Goal: Task Accomplishment & Management: Manage account settings

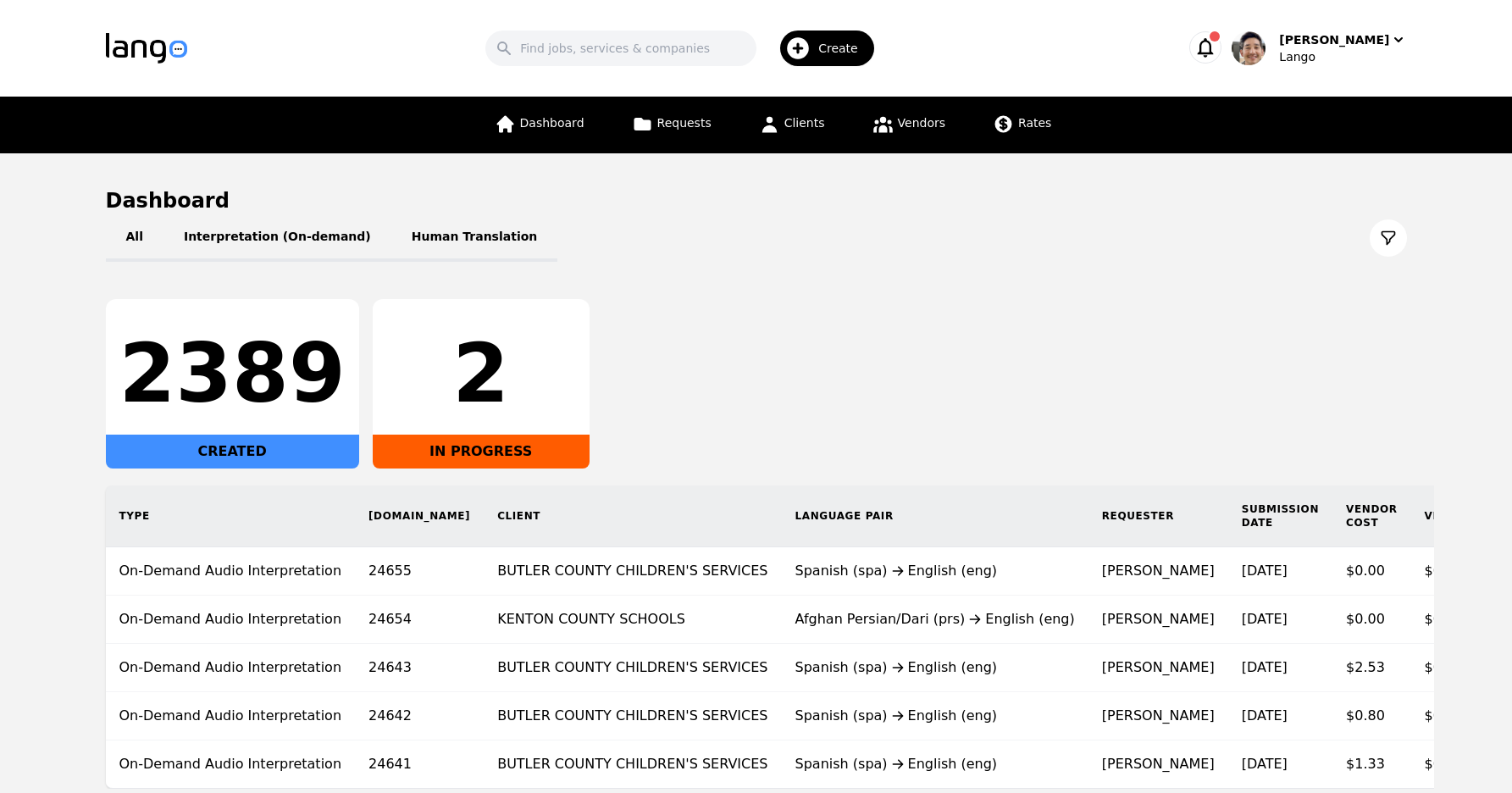
click at [1102, 366] on div "2389 CREATED 2 IN PROGRESS" at bounding box center [756, 384] width 1301 height 170
click at [1332, 48] on div "Lango" at bounding box center [1342, 57] width 127 height 17
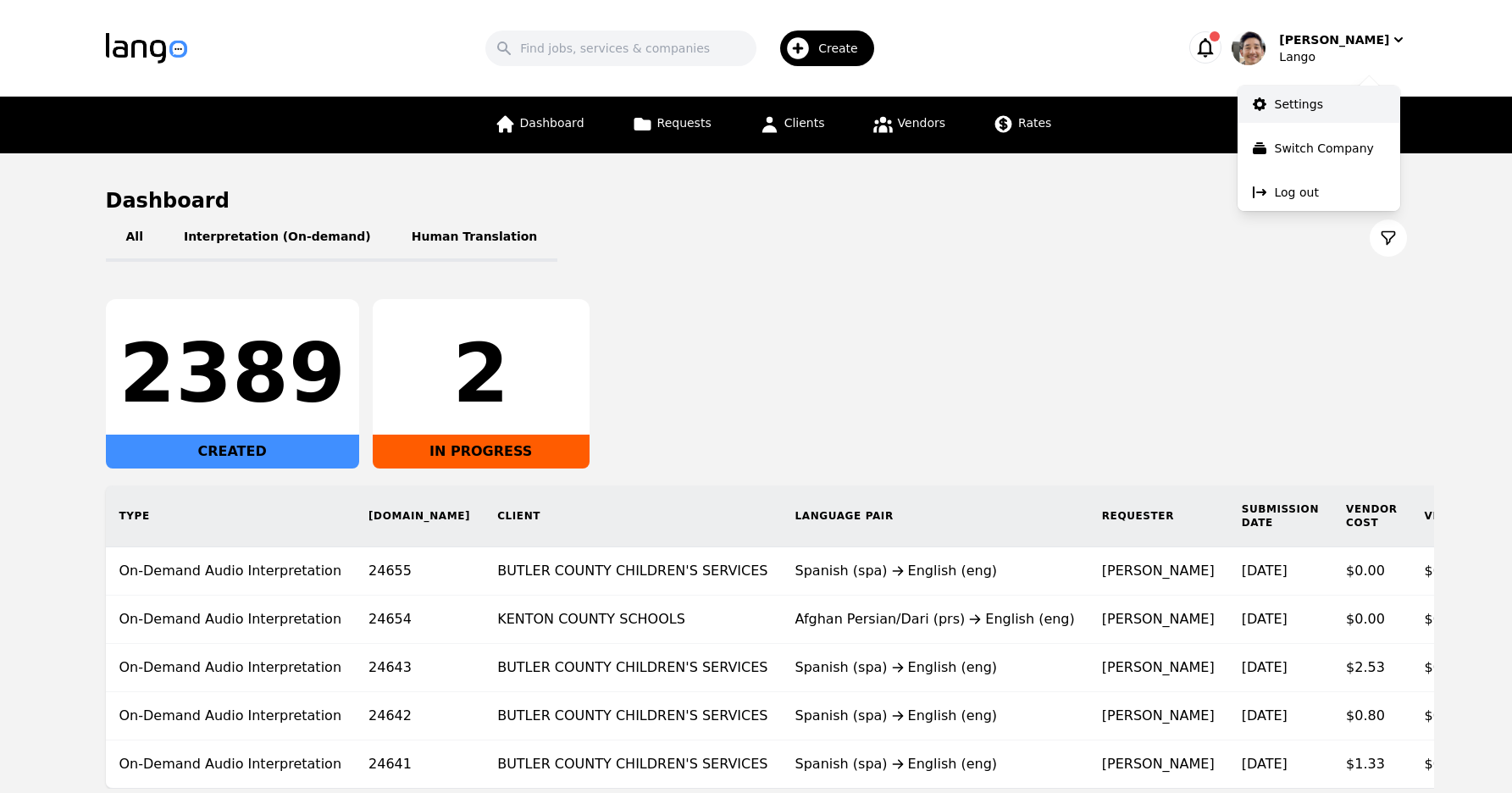
click at [1346, 96] on link "Settings" at bounding box center [1319, 104] width 163 height 37
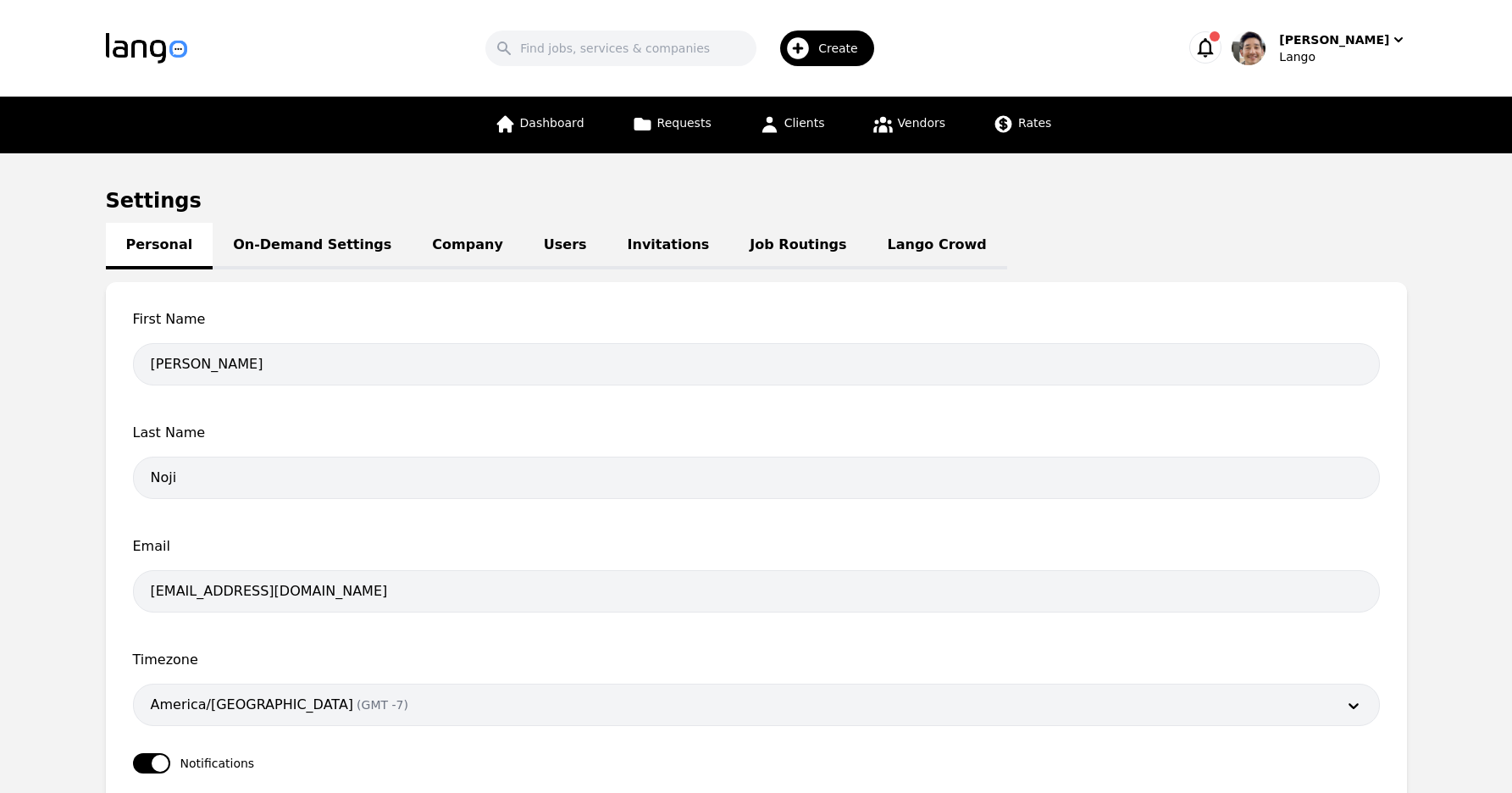
click at [1033, 206] on h1 "Settings" at bounding box center [756, 201] width 1301 height 27
click at [349, 248] on link "On-Demand Settings" at bounding box center [312, 246] width 199 height 47
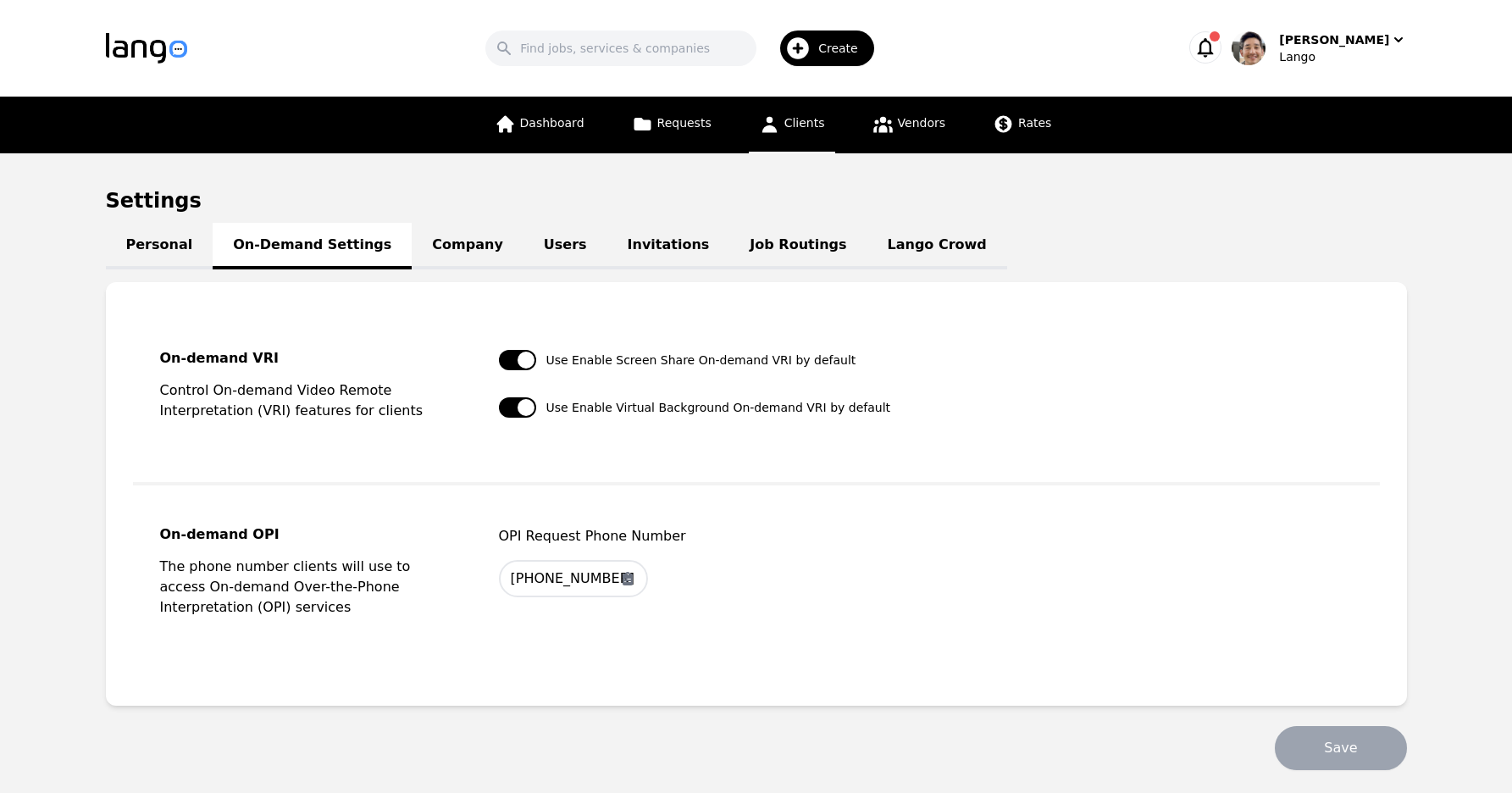
click at [797, 130] on span "Clients" at bounding box center [805, 123] width 41 height 14
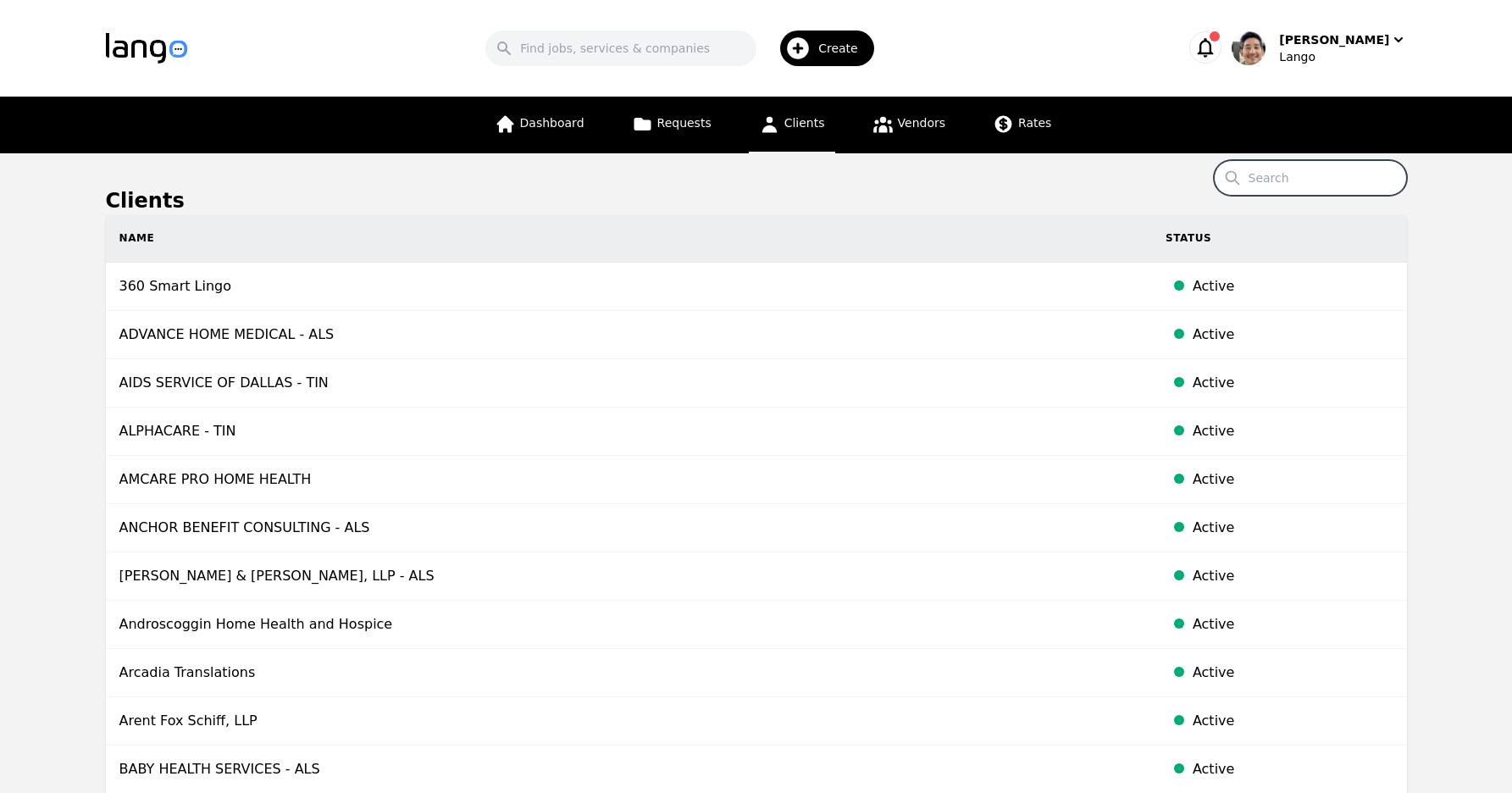
click at [1297, 191] on input "Search" at bounding box center [1310, 178] width 193 height 36
type input "Demo"
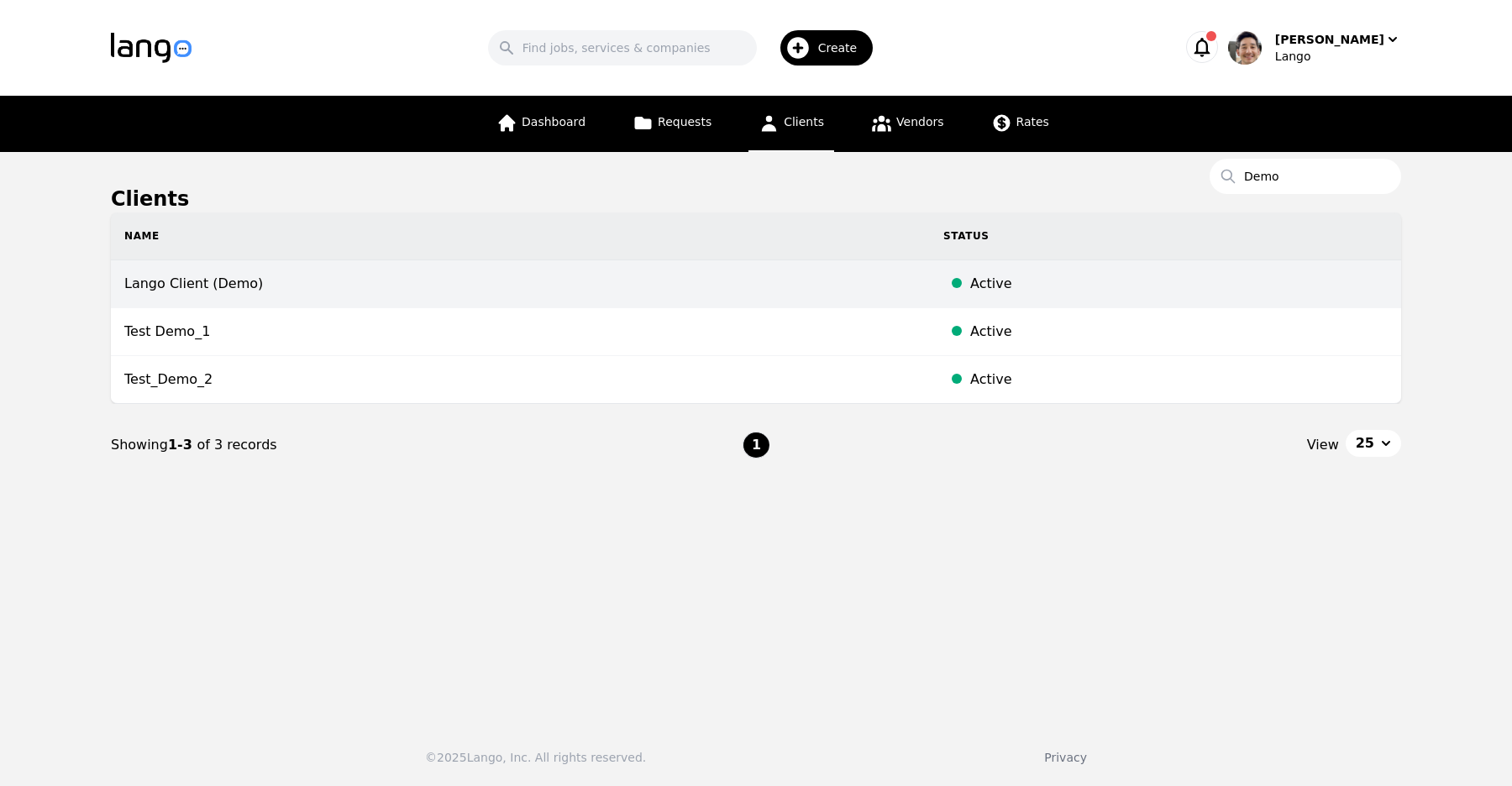
click at [483, 287] on td "Lango Client (Demo)" at bounding box center [521, 284] width 819 height 48
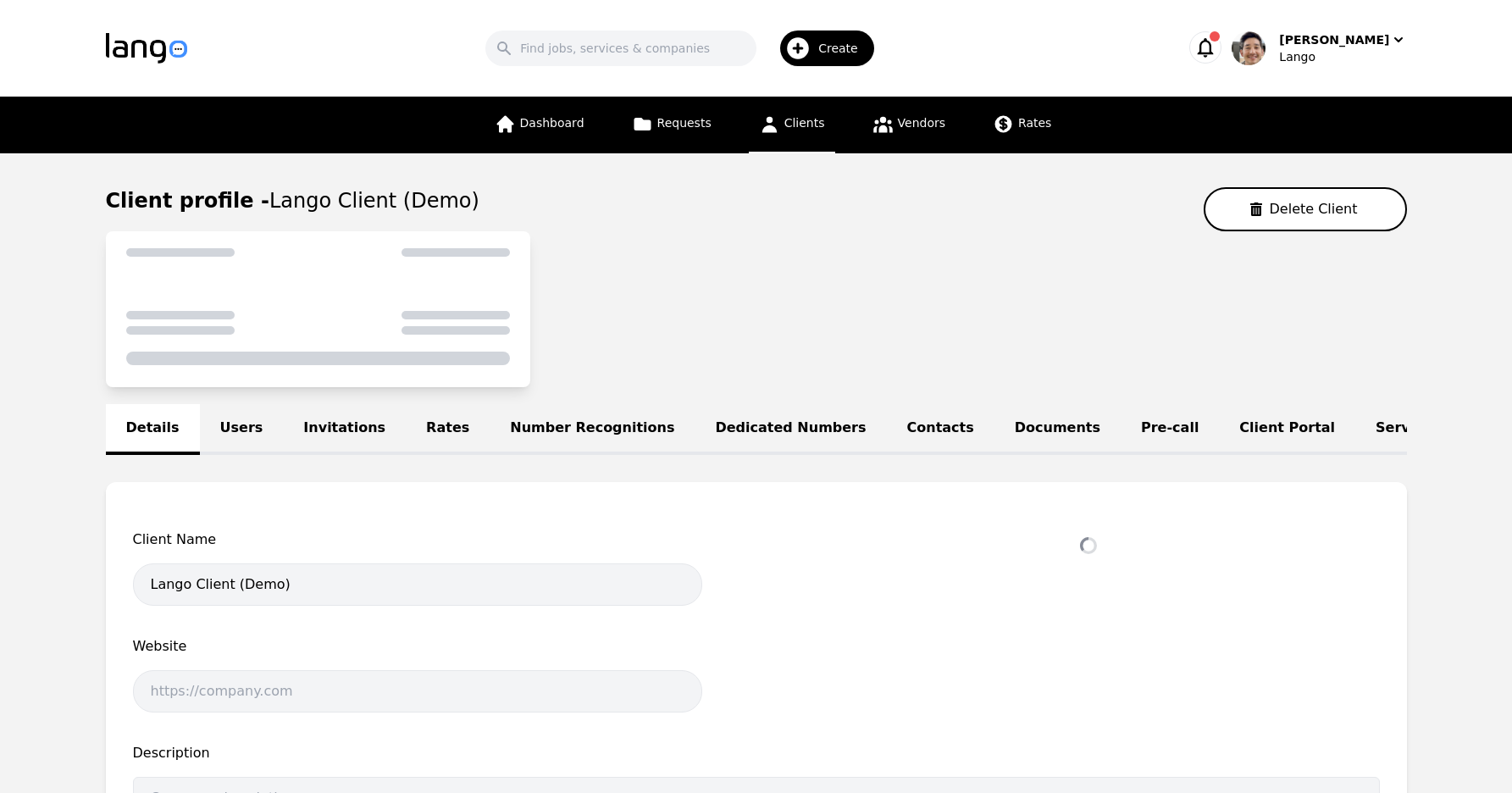
select select "active"
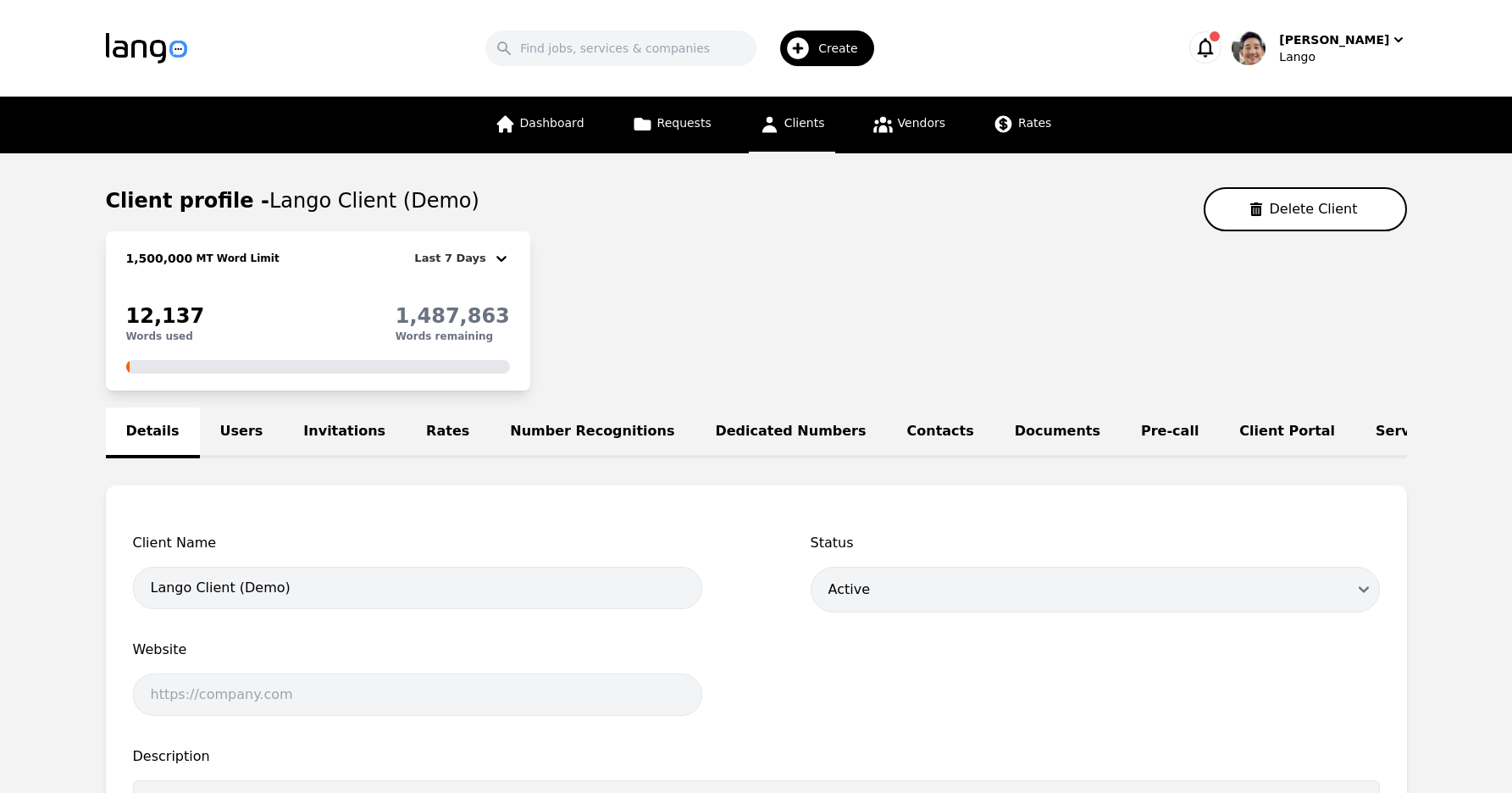
click at [1355, 434] on link "Service Lines" at bounding box center [1426, 433] width 142 height 51
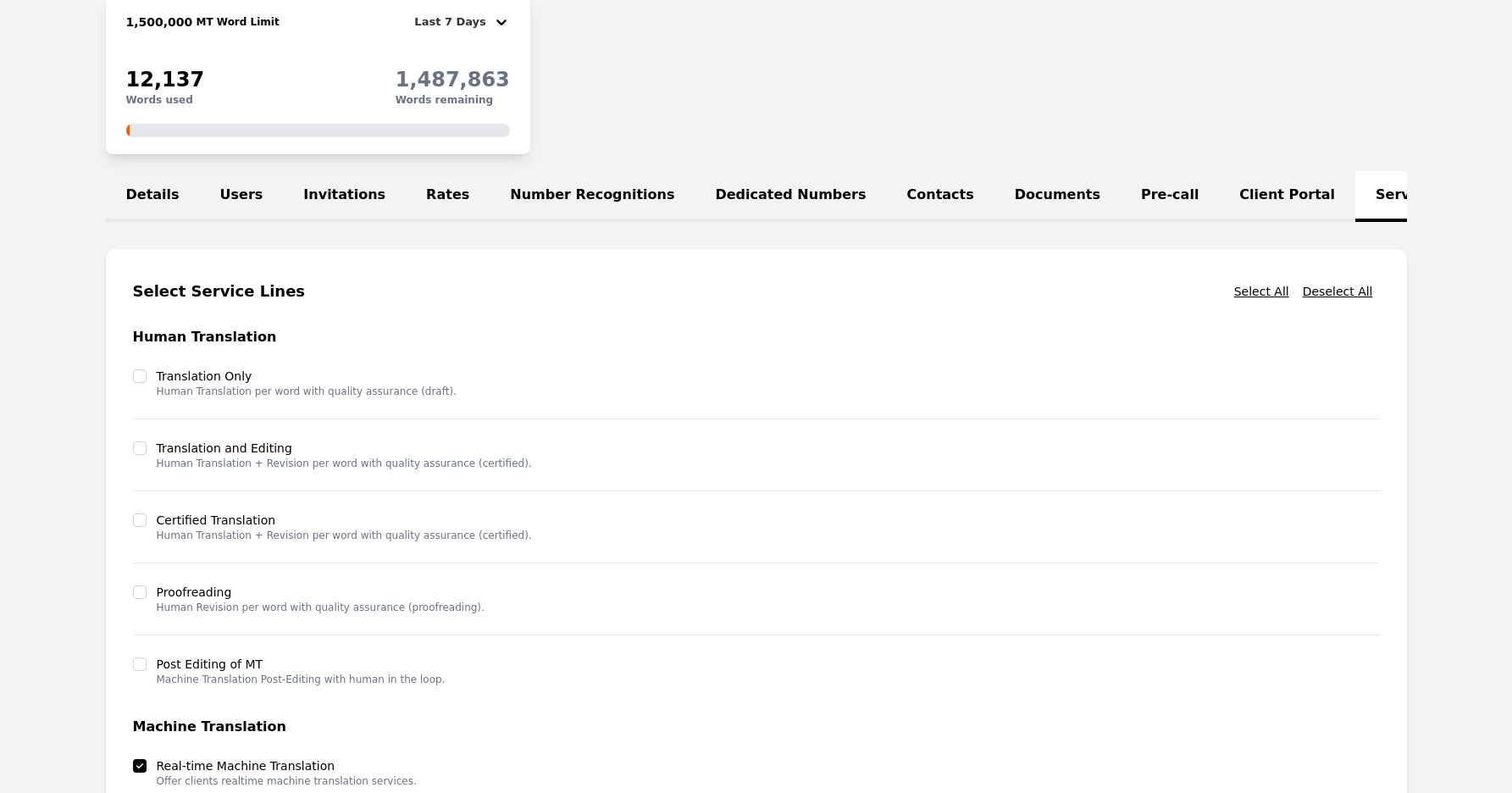
scroll to position [342, 0]
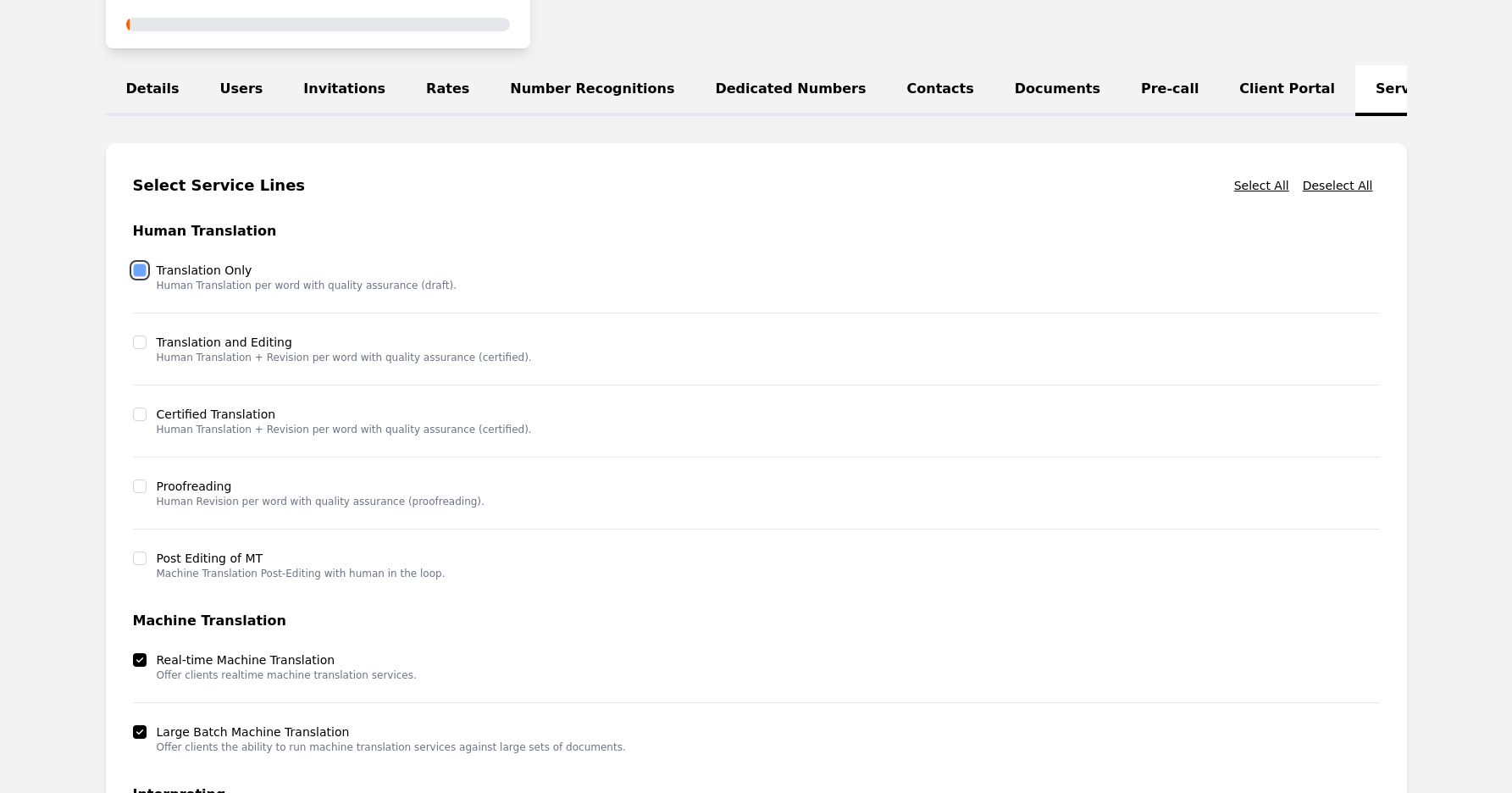
click at [141, 277] on input "checkbox" at bounding box center [140, 271] width 14 height 14
checkbox input "true"
click at [141, 347] on input "checkbox" at bounding box center [140, 342] width 14 height 14
checkbox input "true"
click at [140, 421] on input "checkbox" at bounding box center [140, 414] width 14 height 14
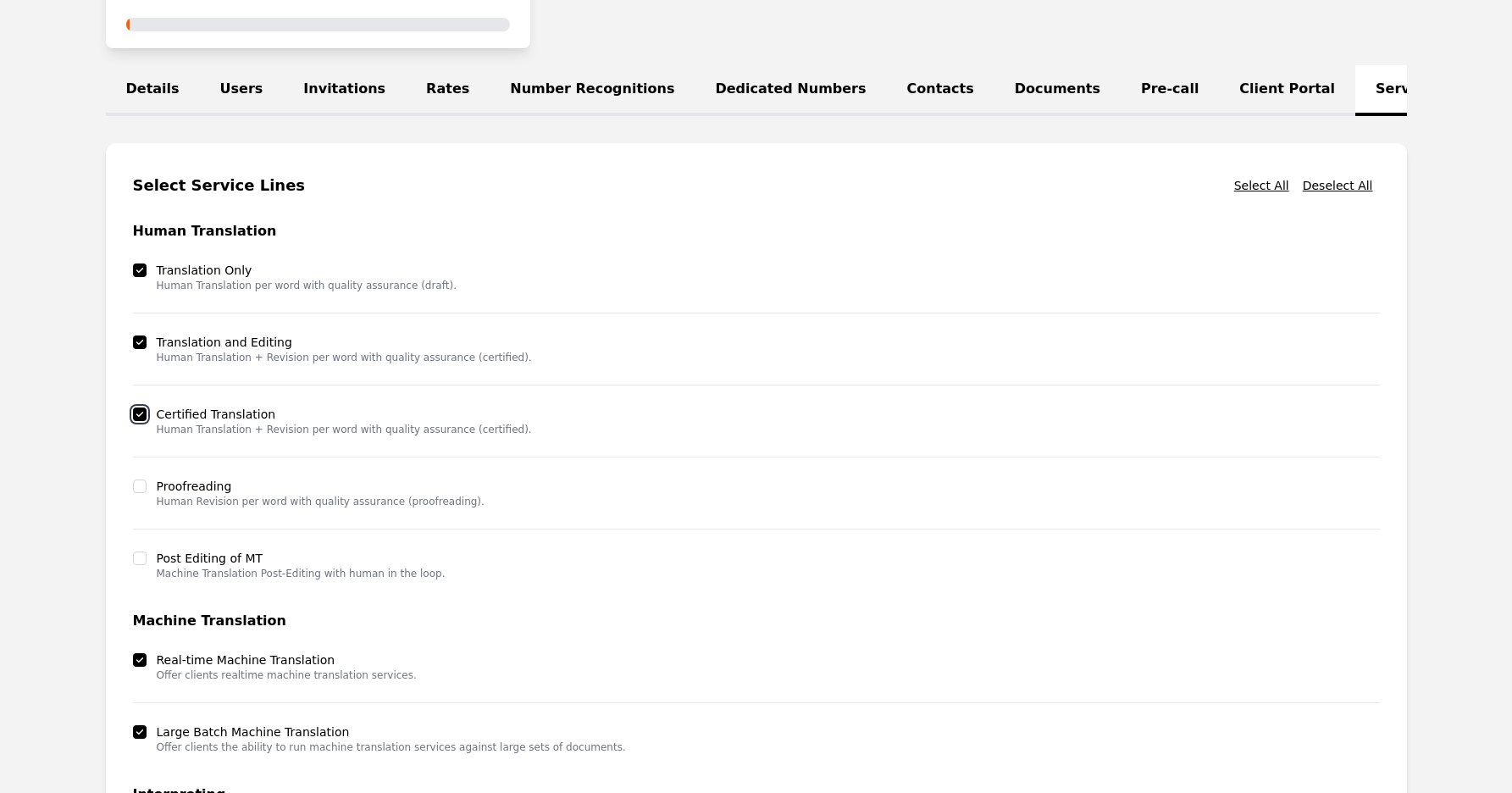
checkbox input "true"
click at [137, 493] on input "checkbox" at bounding box center [140, 486] width 14 height 14
checkbox input "true"
click at [142, 561] on div "Post Editing of MT Machine Translation Post-Editing with human in the loop." at bounding box center [756, 565] width 1247 height 51
drag, startPoint x: 138, startPoint y: 569, endPoint x: 402, endPoint y: 535, distance: 266.2
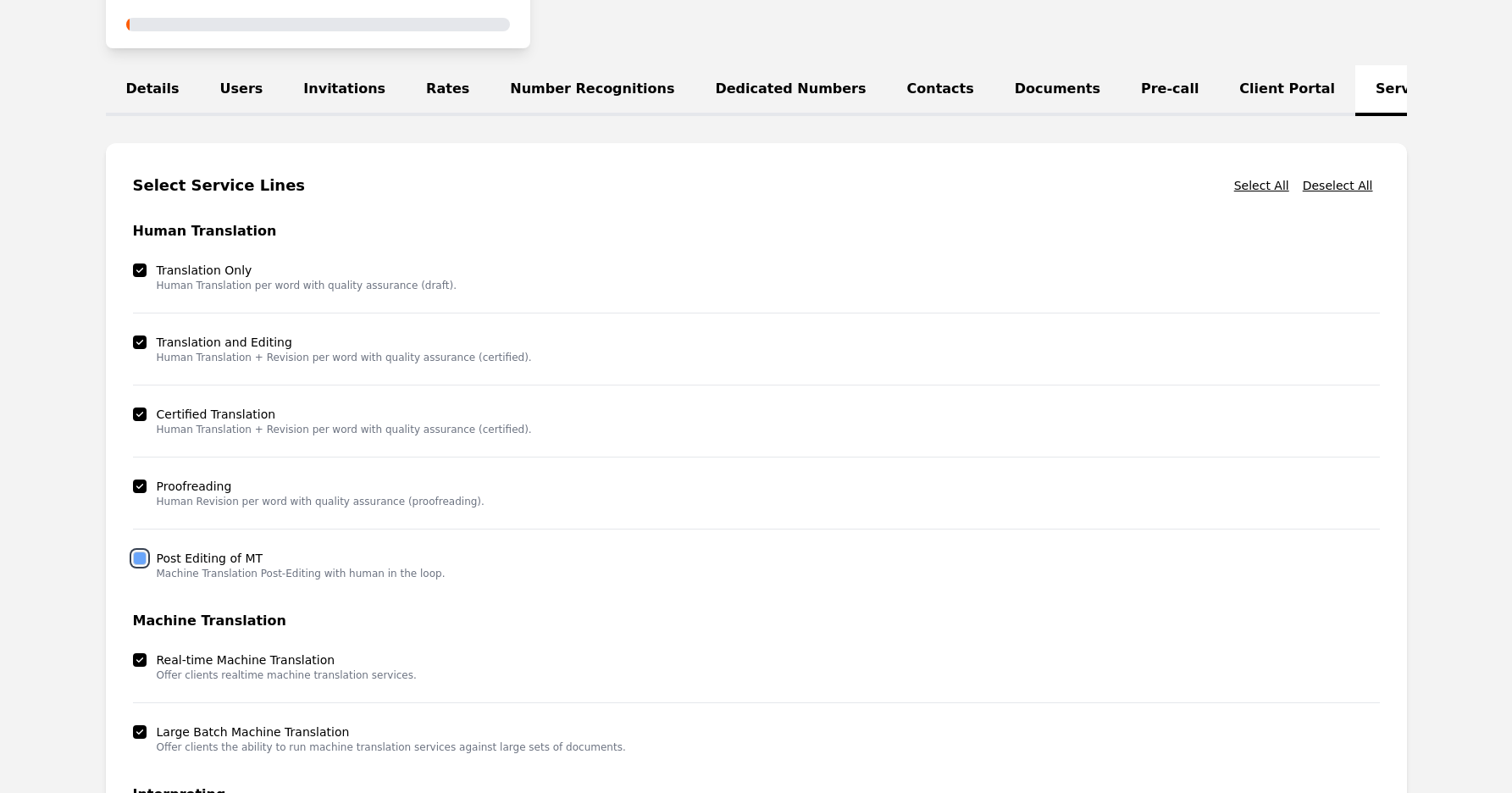
click at [138, 565] on input "checkbox" at bounding box center [140, 558] width 14 height 14
checkbox input "true"
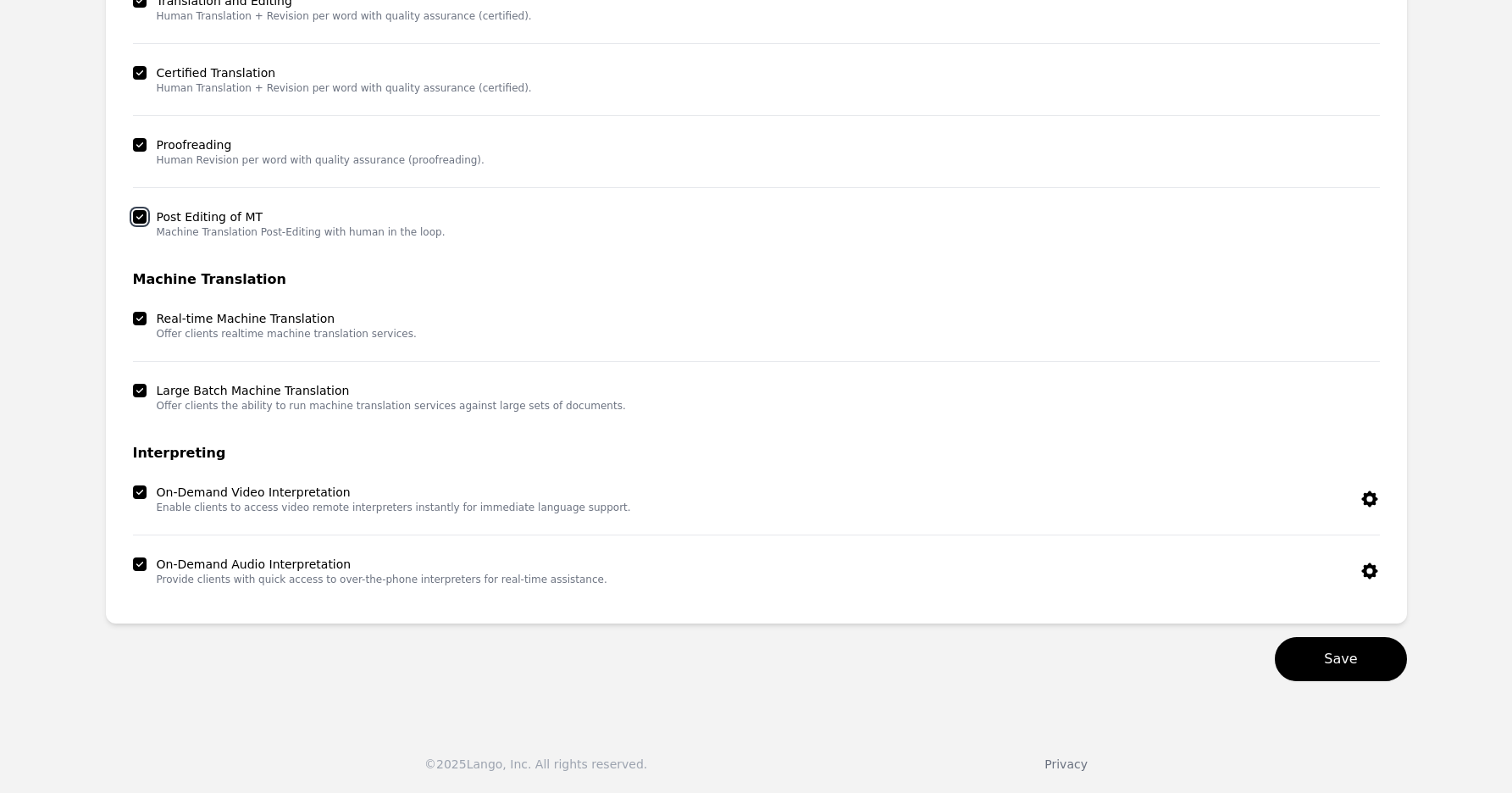
scroll to position [696, 0]
click at [1353, 669] on button "Save" at bounding box center [1340, 659] width 131 height 44
click at [1481, 327] on main "Client profile - Lango Client (Demo) Delete Client 1,500,000 MT Word Limit Last…" at bounding box center [756, 92] width 1512 height 1245
click at [1483, 32] on icon "close" at bounding box center [1482, 37] width 12 height 14
click at [1461, 31] on div "Success! Service lines updated" at bounding box center [1363, 41] width 271 height 54
